Goal: Browse casually: Explore the website without a specific task or goal

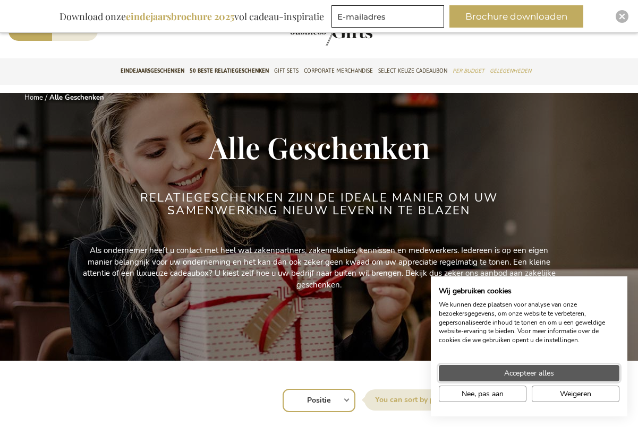
click at [545, 372] on span "Accepteer alles" at bounding box center [529, 373] width 50 height 11
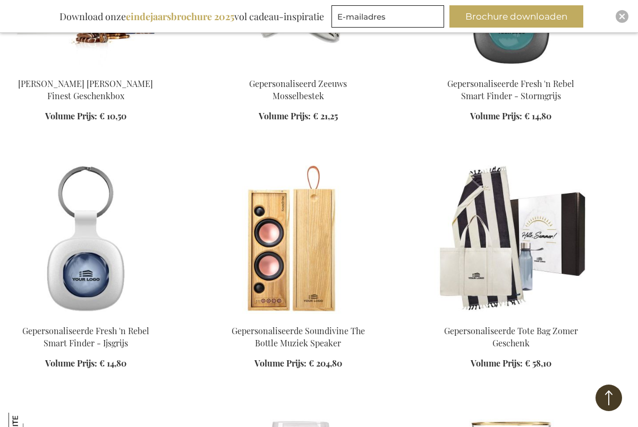
scroll to position [776, 0]
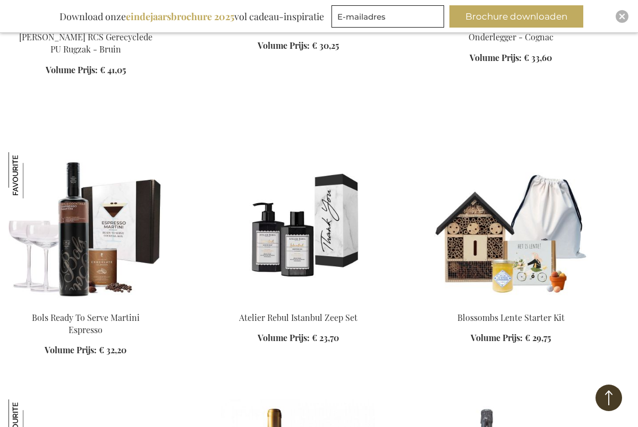
scroll to position [2354, 0]
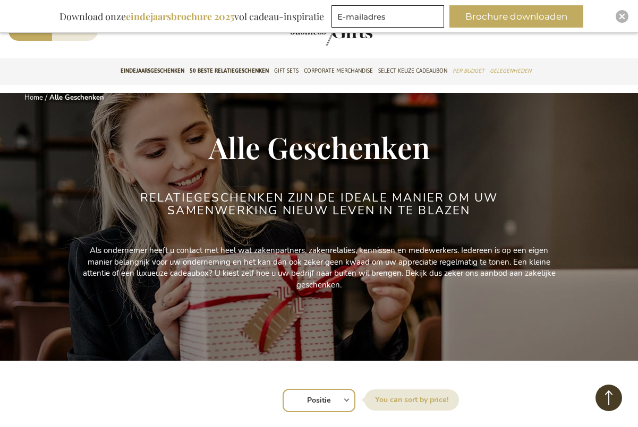
scroll to position [-1, 0]
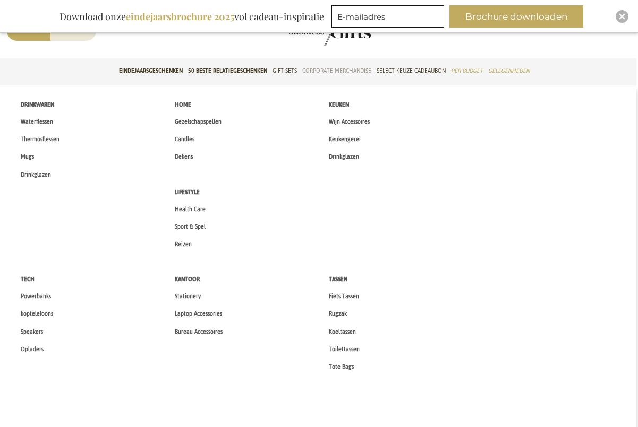
scroll to position [0, 2]
click at [186, 210] on span "Health Care" at bounding box center [191, 209] width 31 height 11
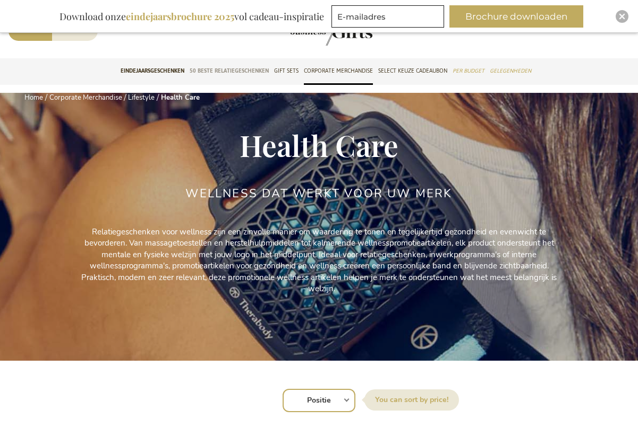
click at [256, 73] on span "50 beste relatiegeschenken" at bounding box center [229, 70] width 79 height 11
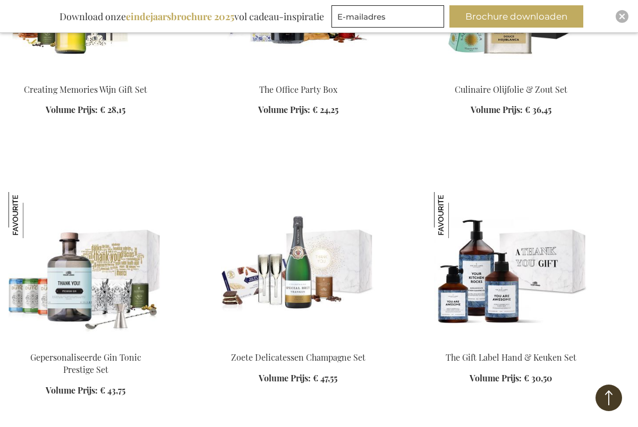
scroll to position [1265, 0]
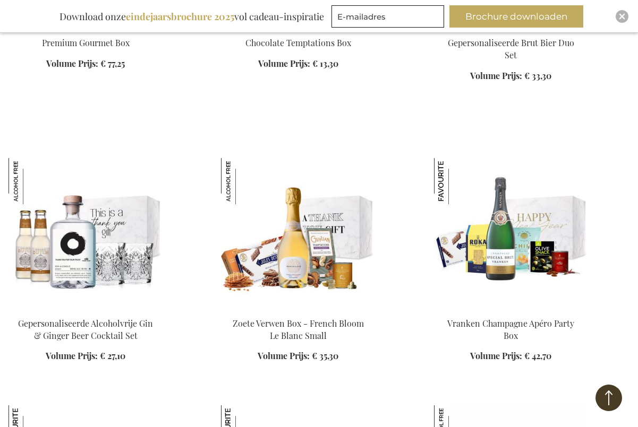
scroll to position [2310, 0]
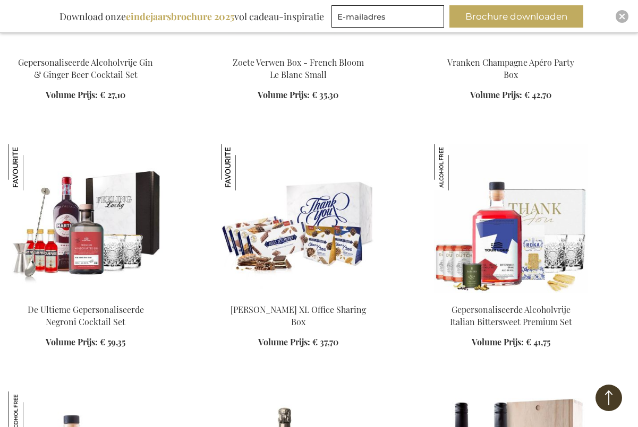
scroll to position [2573, 0]
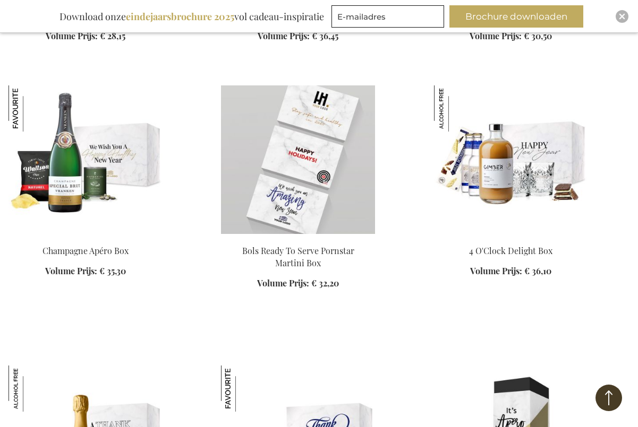
scroll to position [1094, 0]
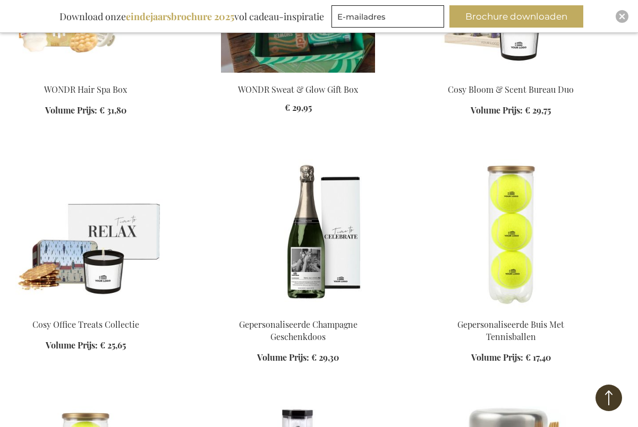
scroll to position [1781, 0]
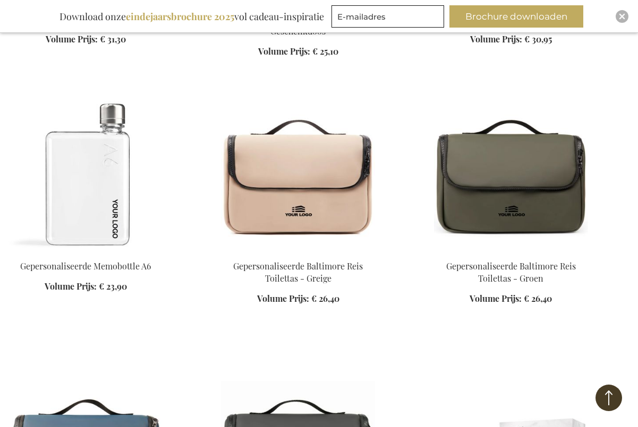
scroll to position [3112, 0]
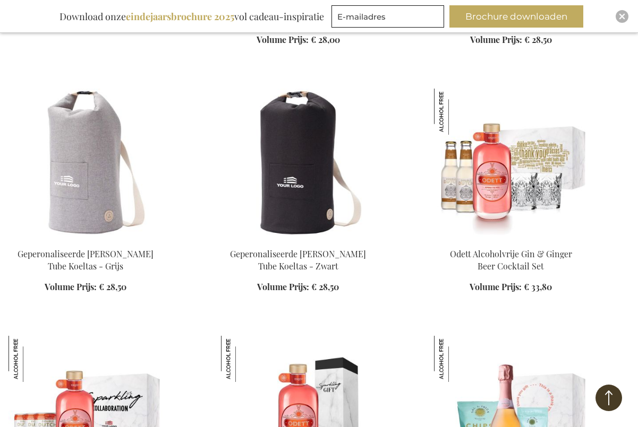
scroll to position [3897, 0]
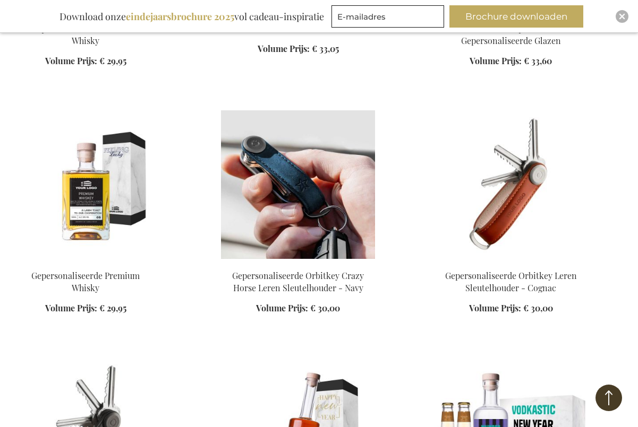
scroll to position [4650, 0]
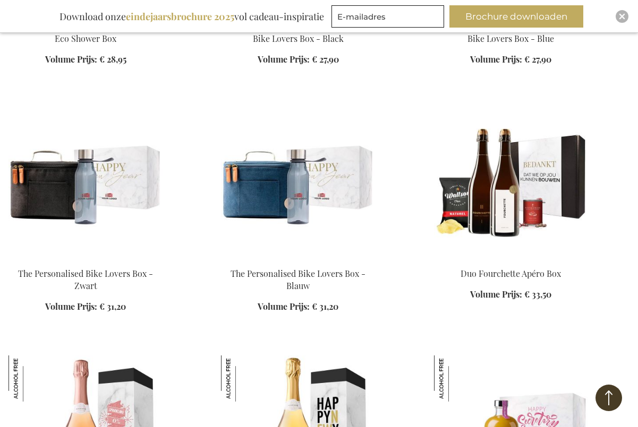
scroll to position [5898, 0]
